Goal: Check status

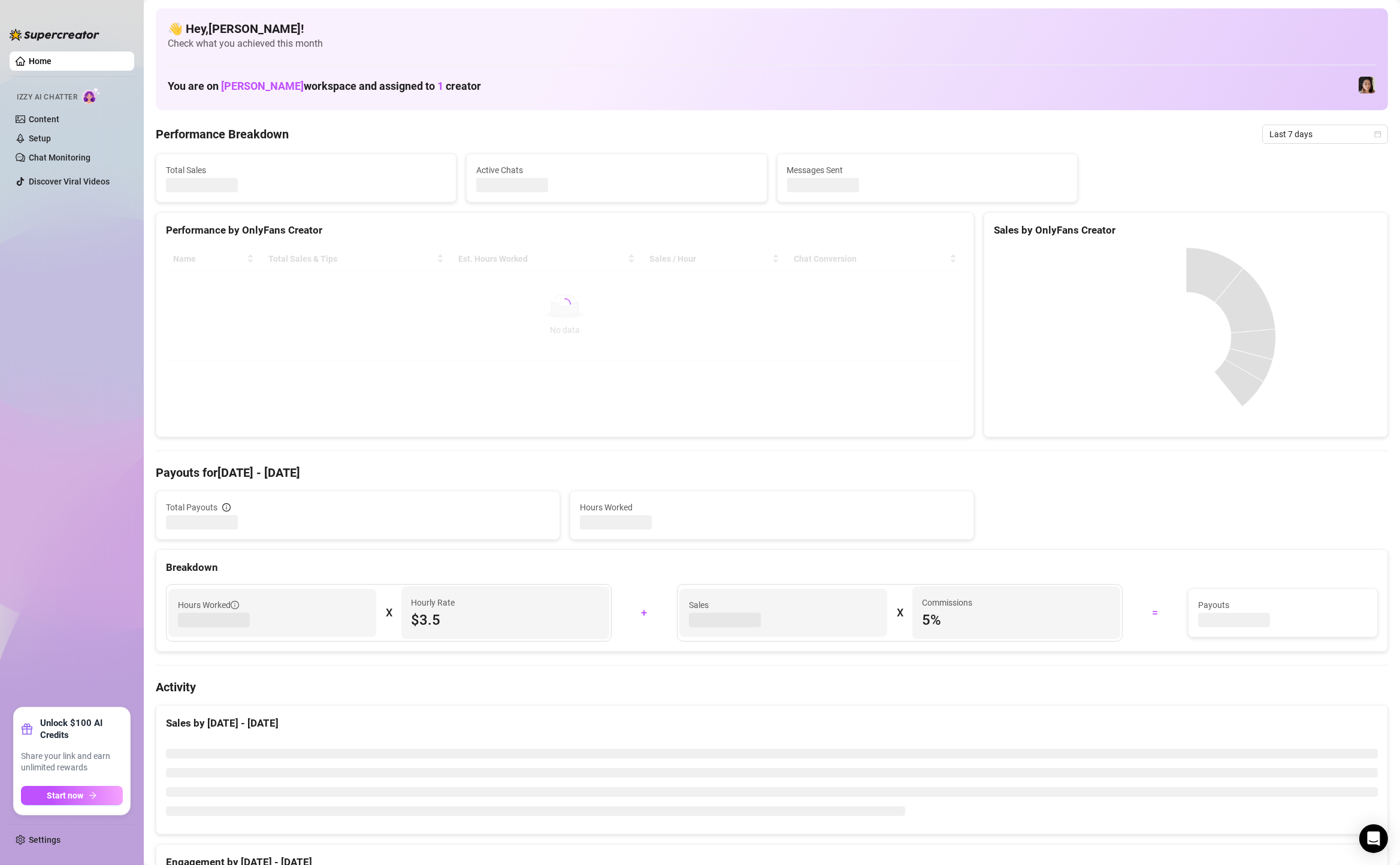
click at [1344, 135] on span "Last 7 days" at bounding box center [1325, 134] width 111 height 18
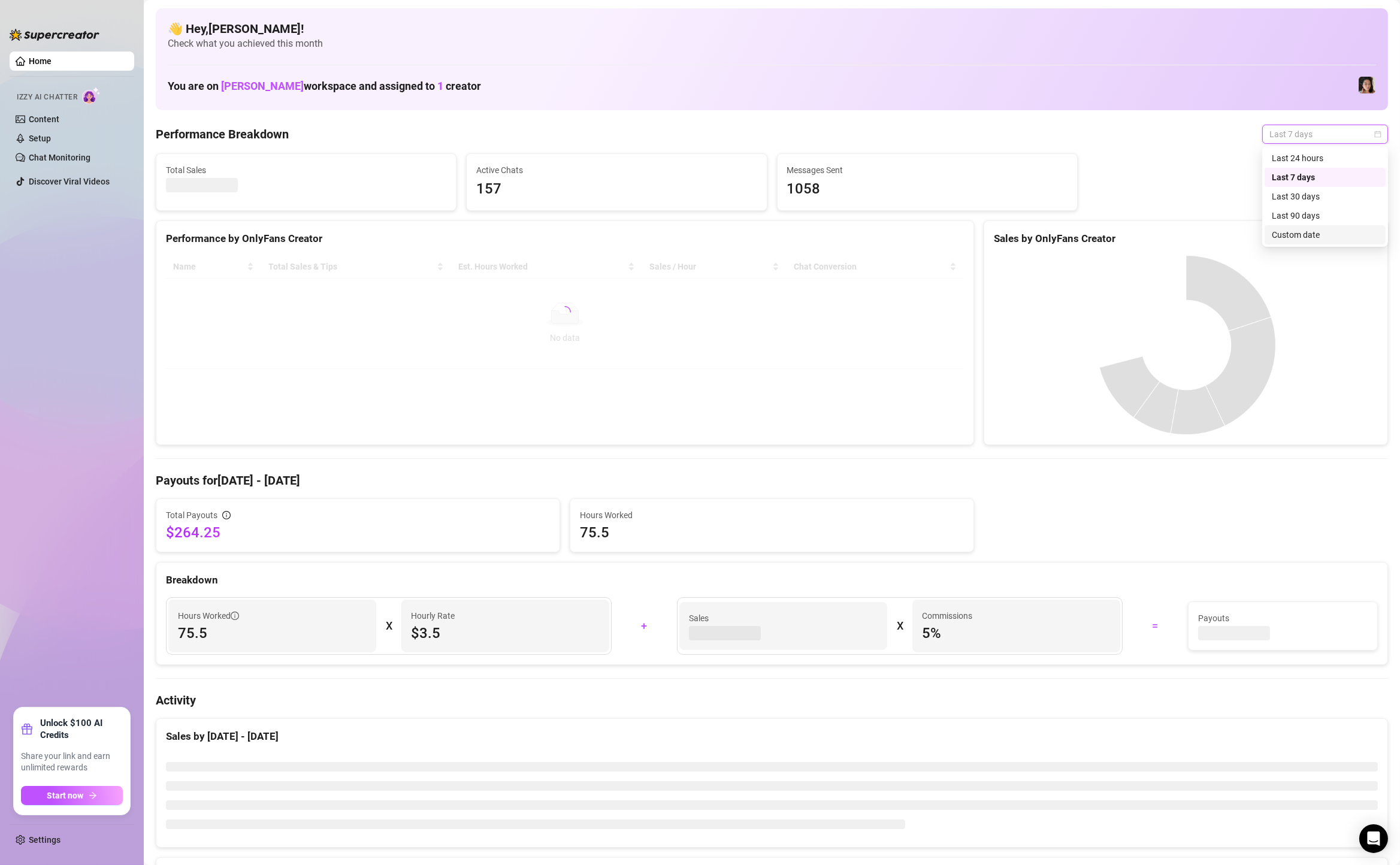
click at [1291, 234] on div "Custom date" at bounding box center [1325, 235] width 107 height 13
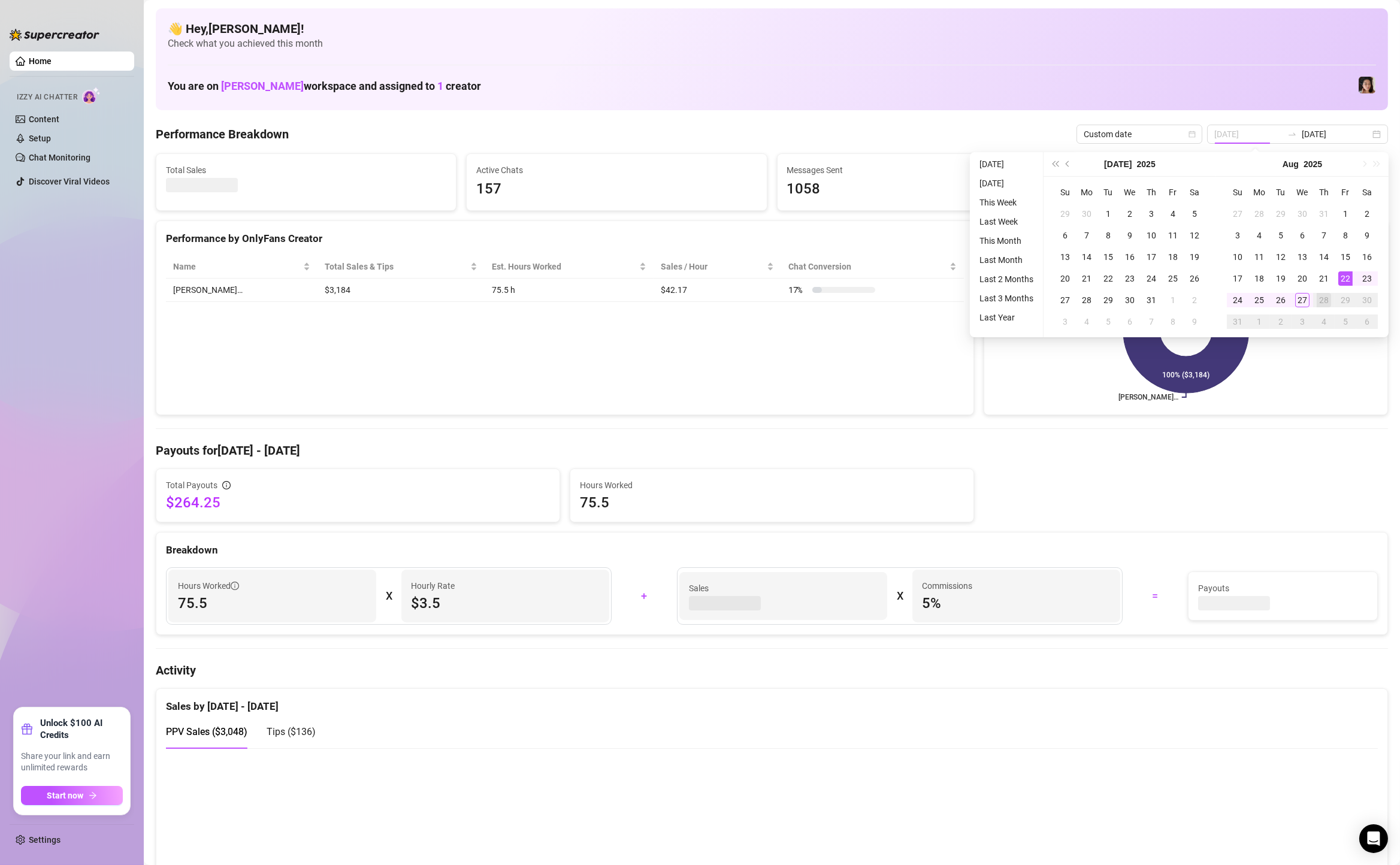
click at [1344, 276] on div "22" at bounding box center [1346, 279] width 15 height 15
type input "[DATE]"
click at [1299, 297] on div "27" at bounding box center [1303, 301] width 15 height 15
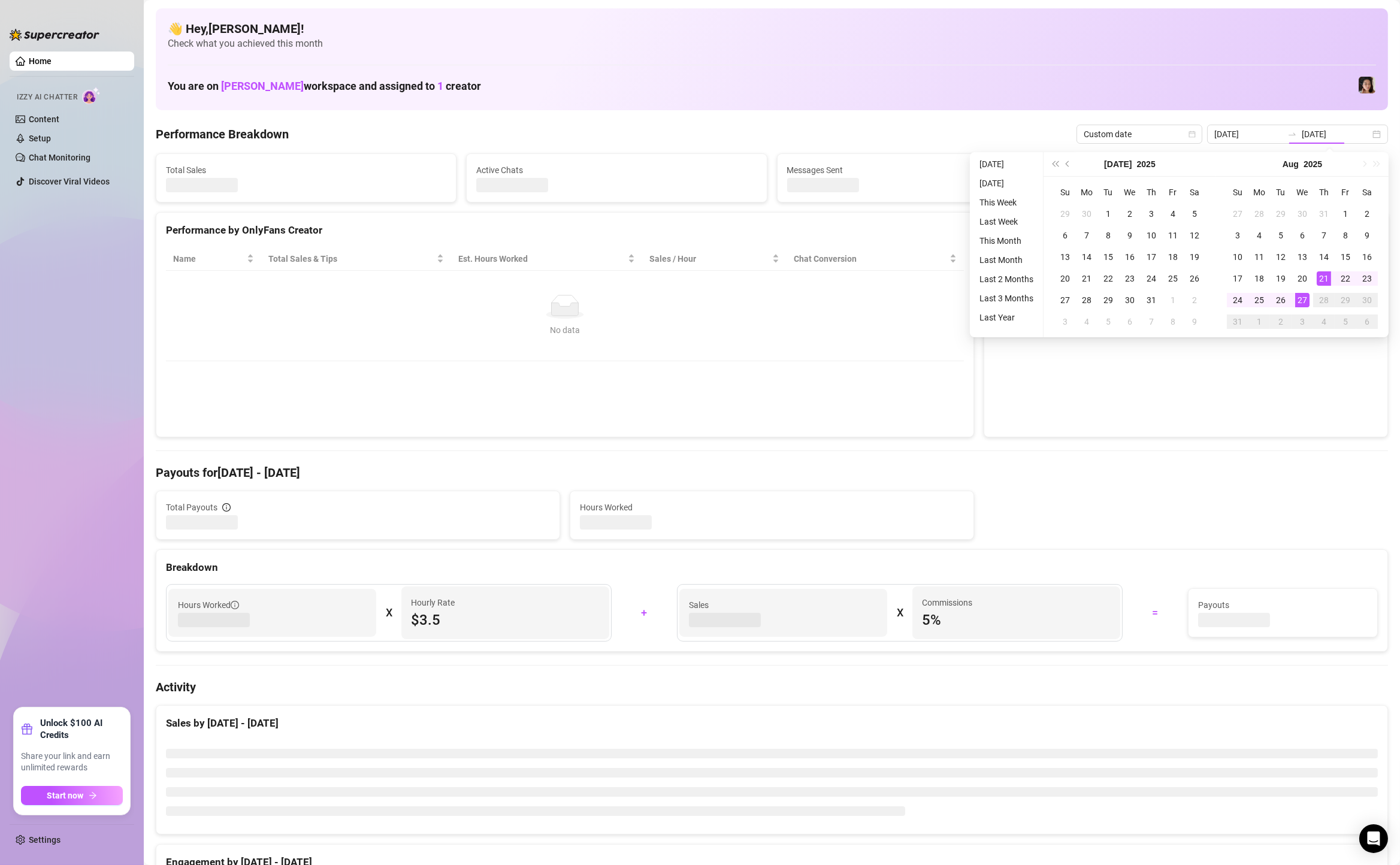
type input "[DATE]"
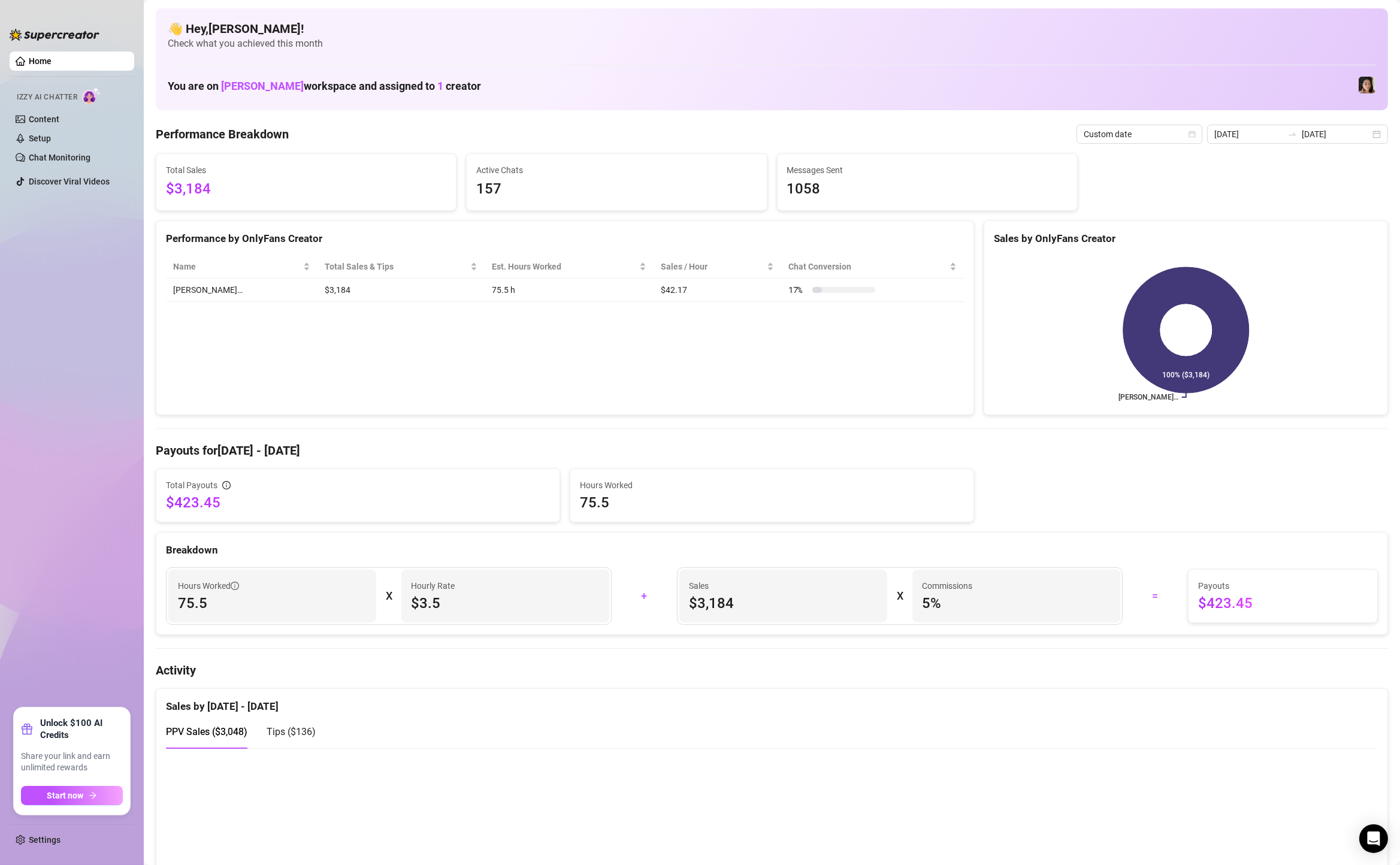
click at [1379, 137] on div "[DATE] [DATE]" at bounding box center [1297, 134] width 181 height 19
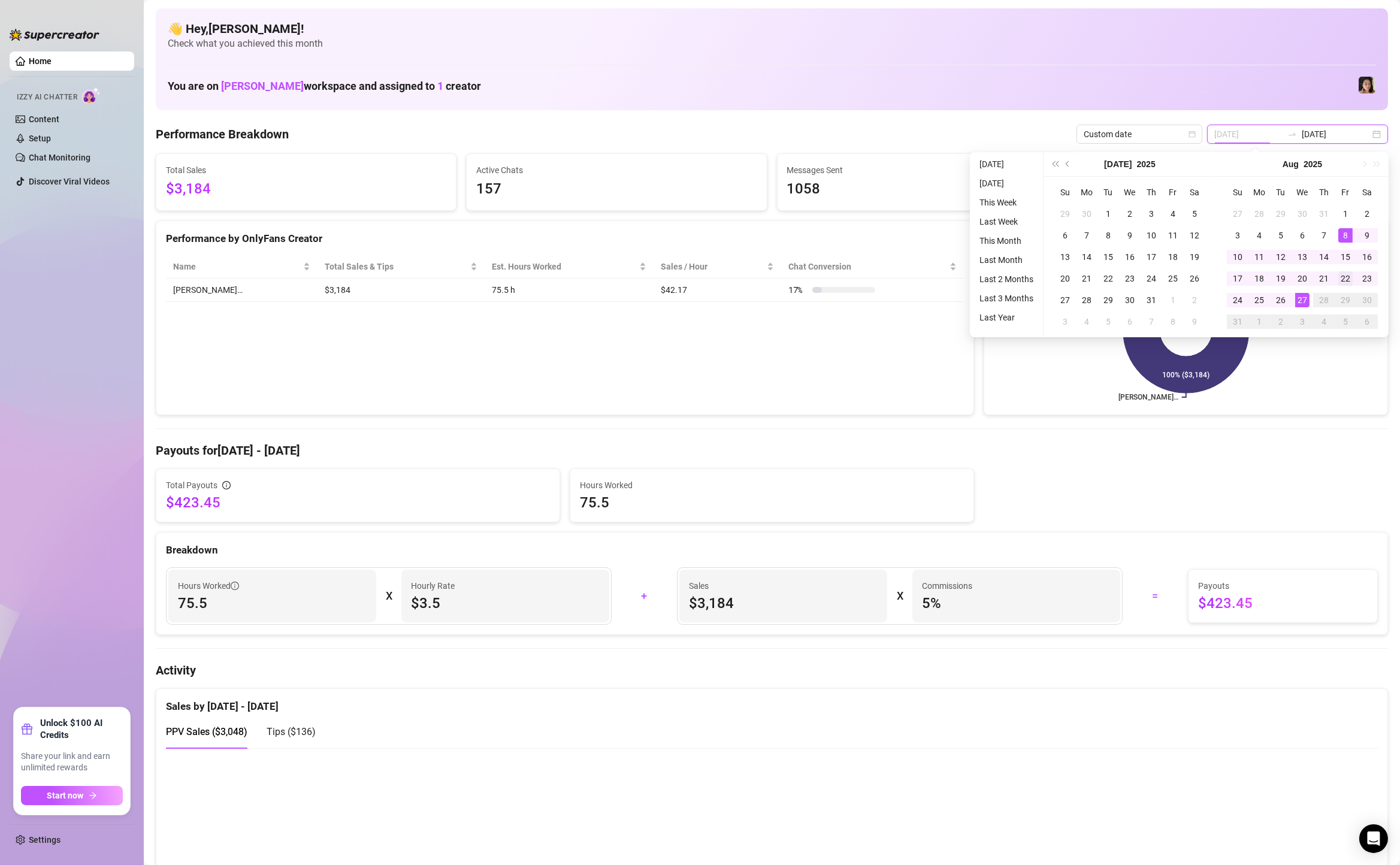
type input "[DATE]"
click at [1344, 286] on td "22" at bounding box center [1346, 279] width 22 height 22
type input "[DATE]"
click at [1306, 295] on div "27" at bounding box center [1303, 301] width 15 height 15
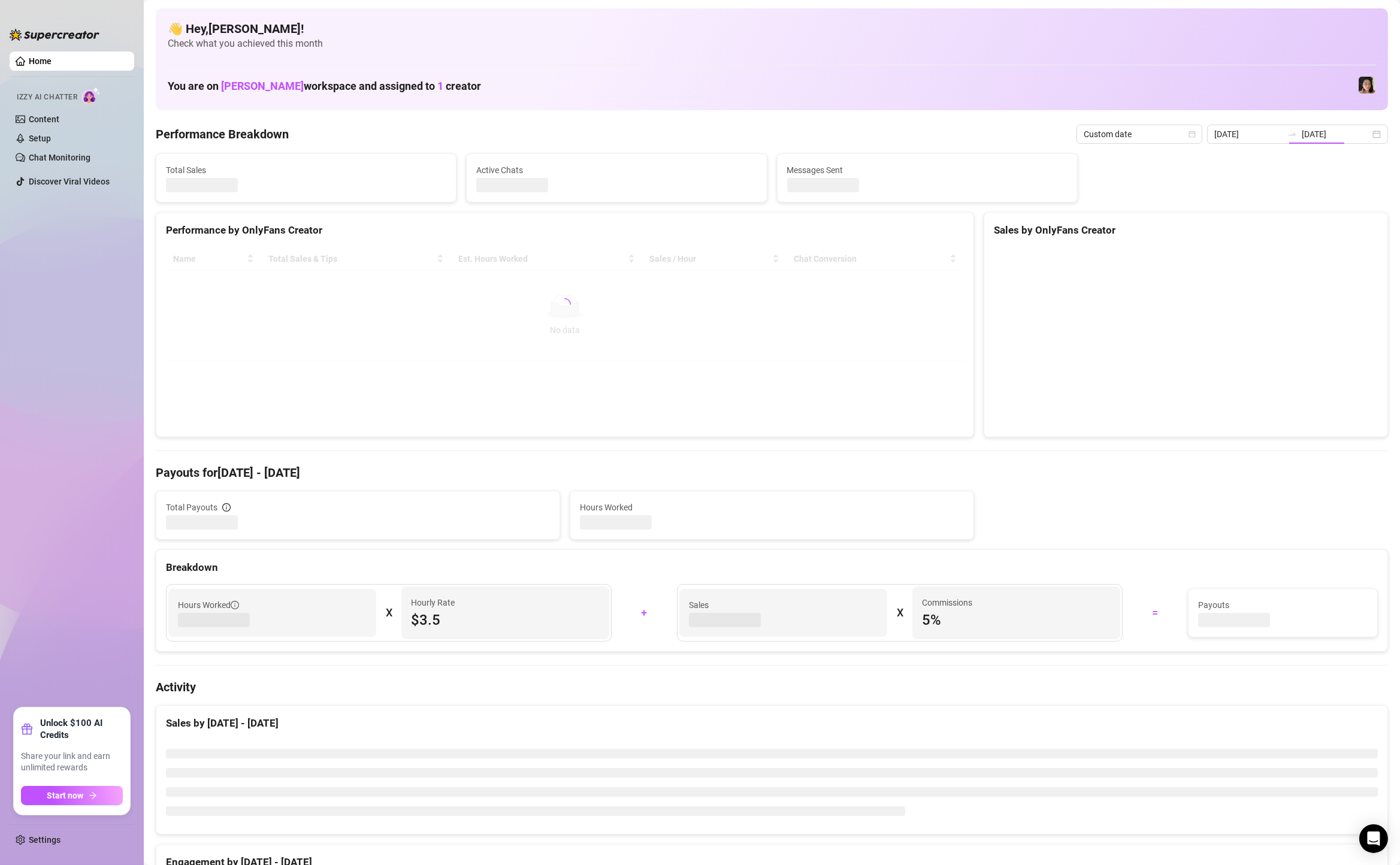
type input "[DATE]"
